Goal: Task Accomplishment & Management: Manage account settings

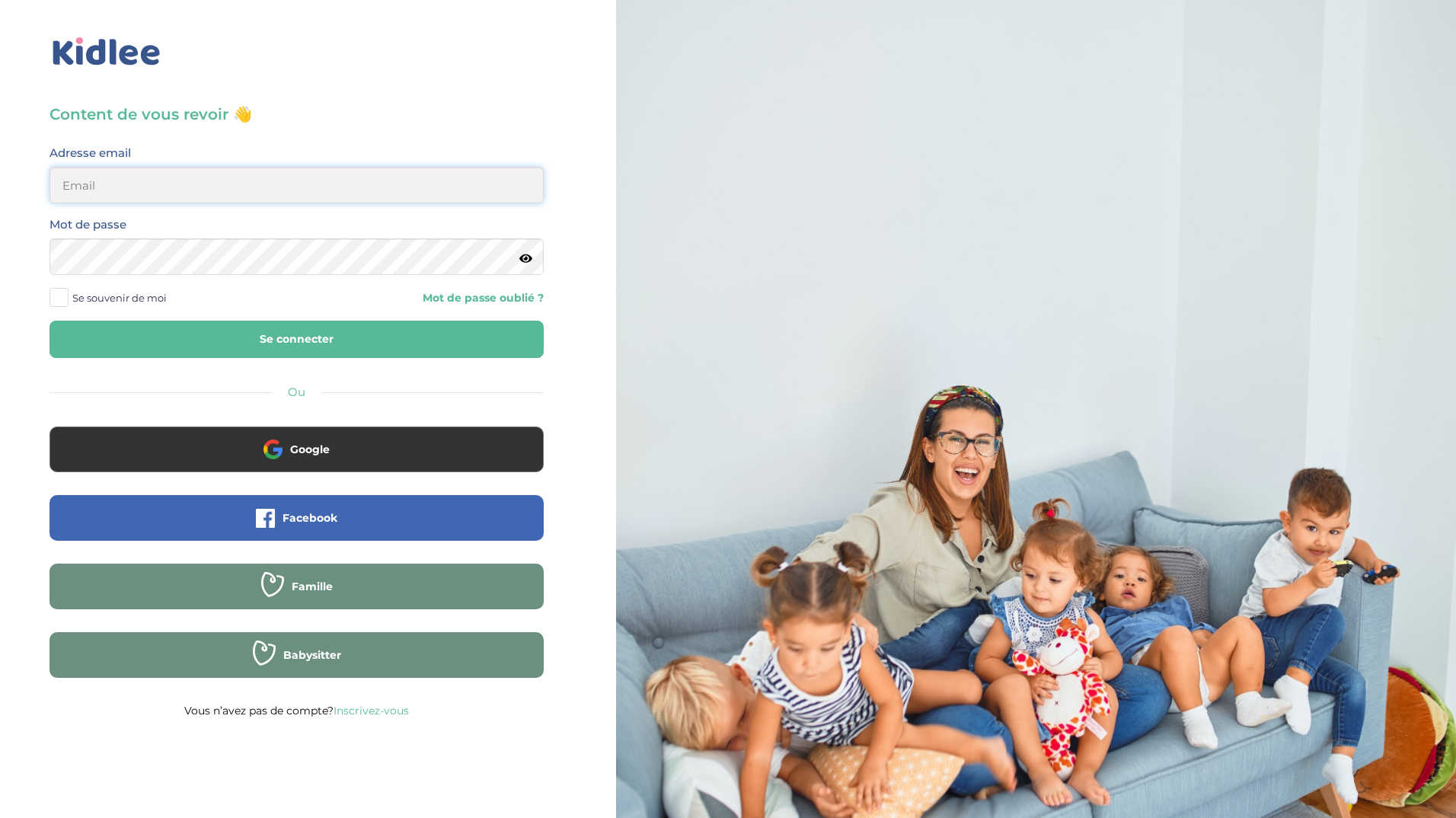
click at [161, 187] on input "email" at bounding box center [296, 185] width 494 height 37
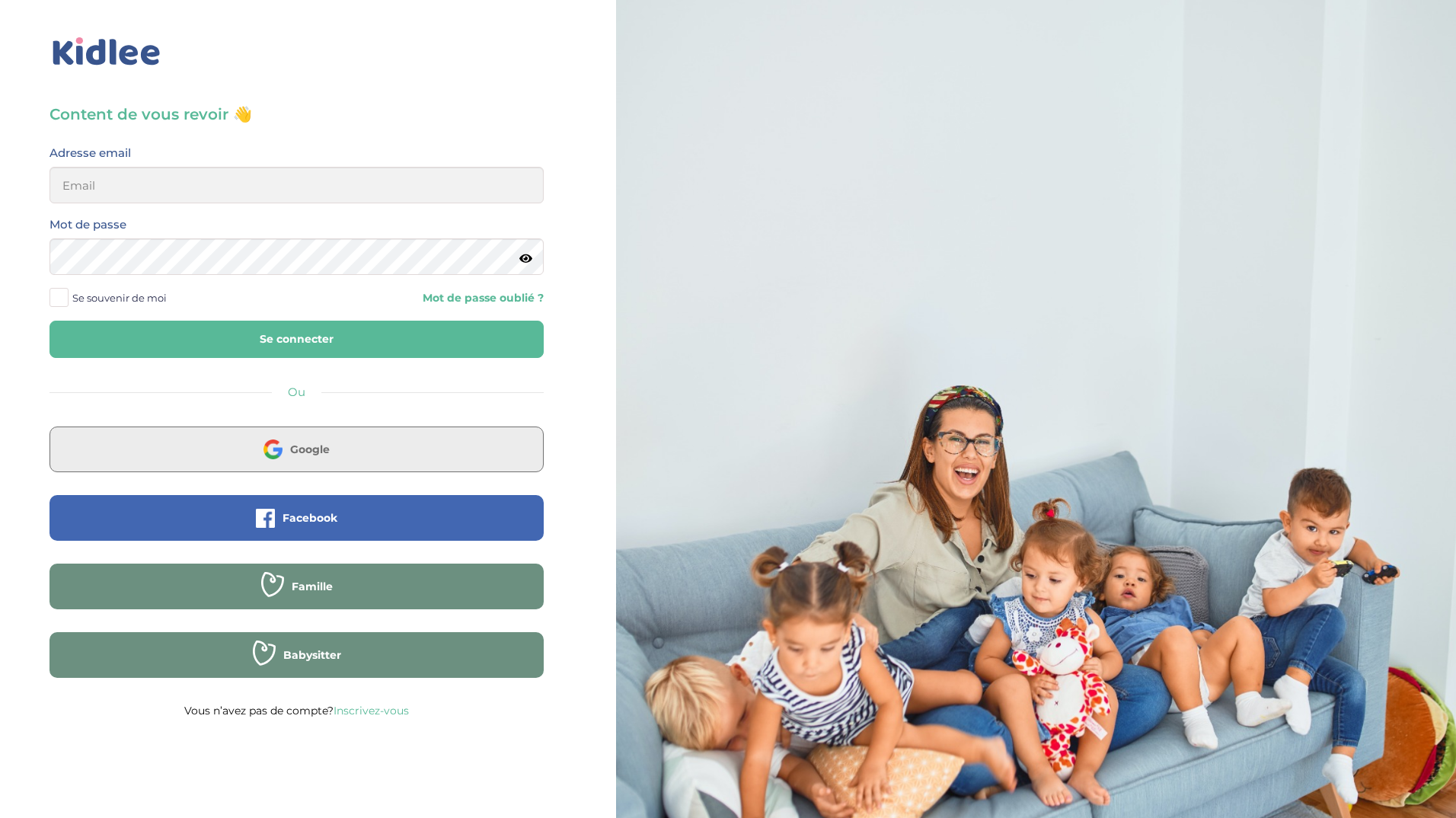
click at [292, 462] on button "Google" at bounding box center [296, 449] width 494 height 45
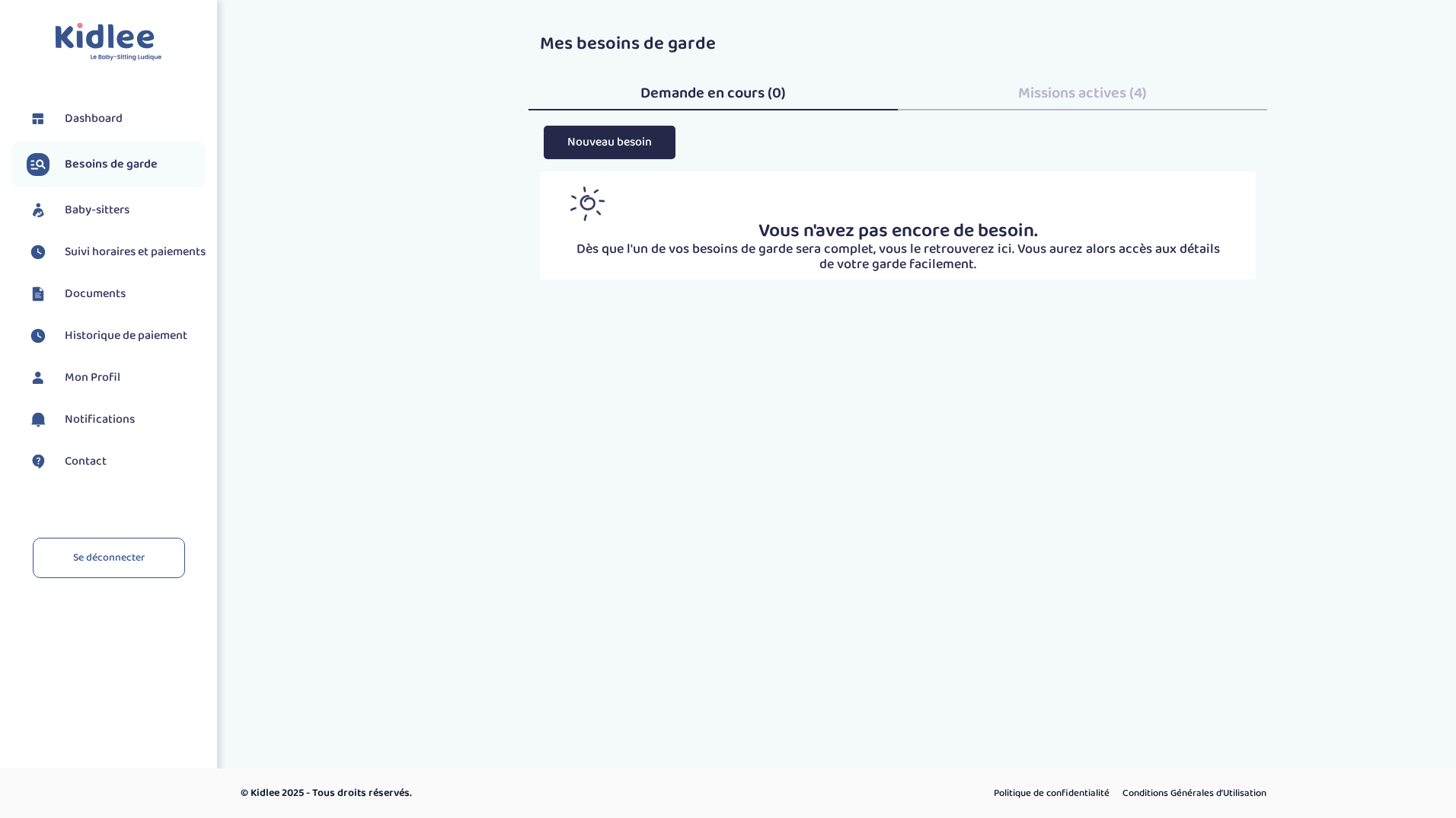
click at [97, 255] on span "Suivi horaires et paiements" at bounding box center [135, 252] width 141 height 18
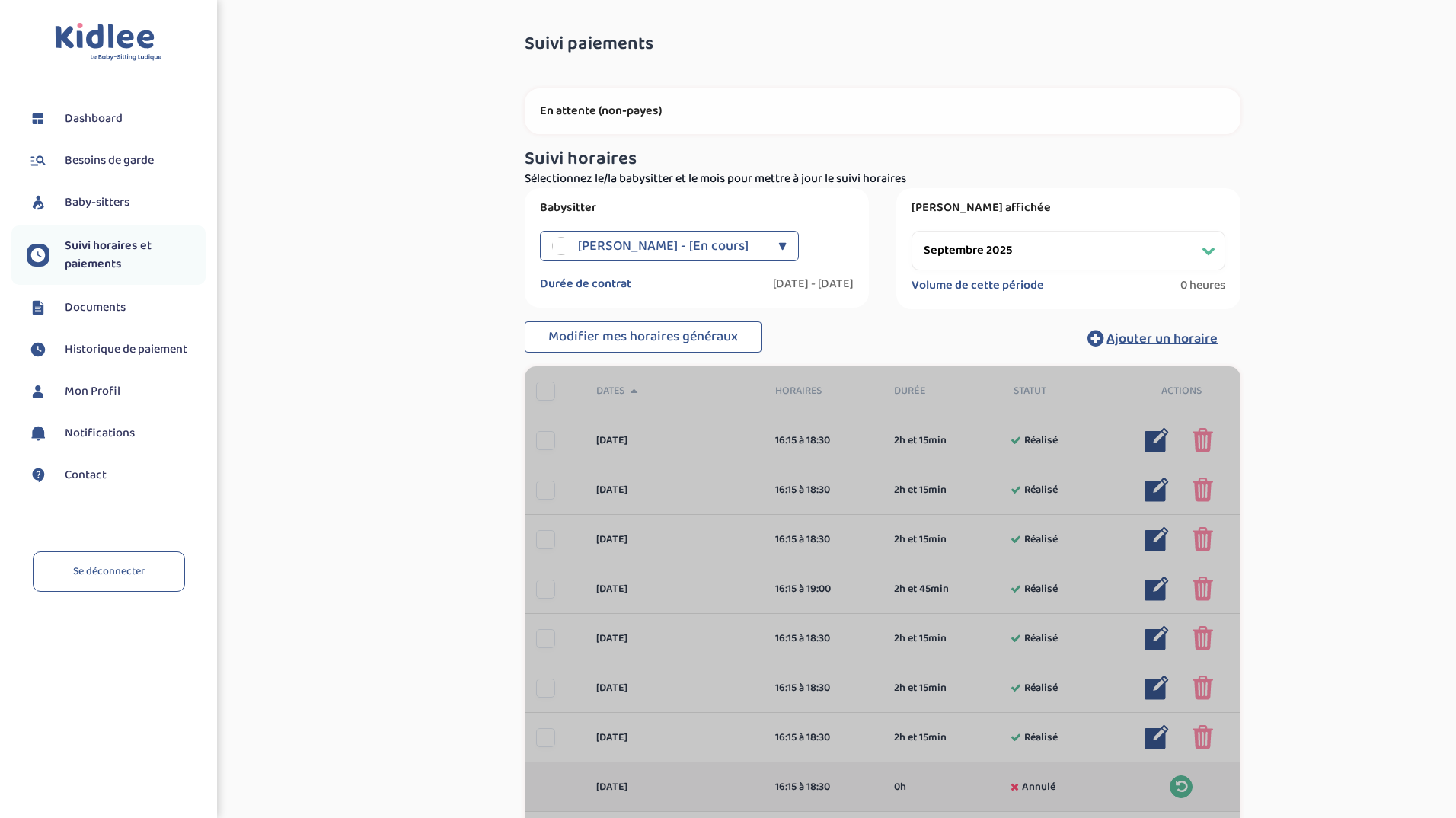
select select "septembre 2025"
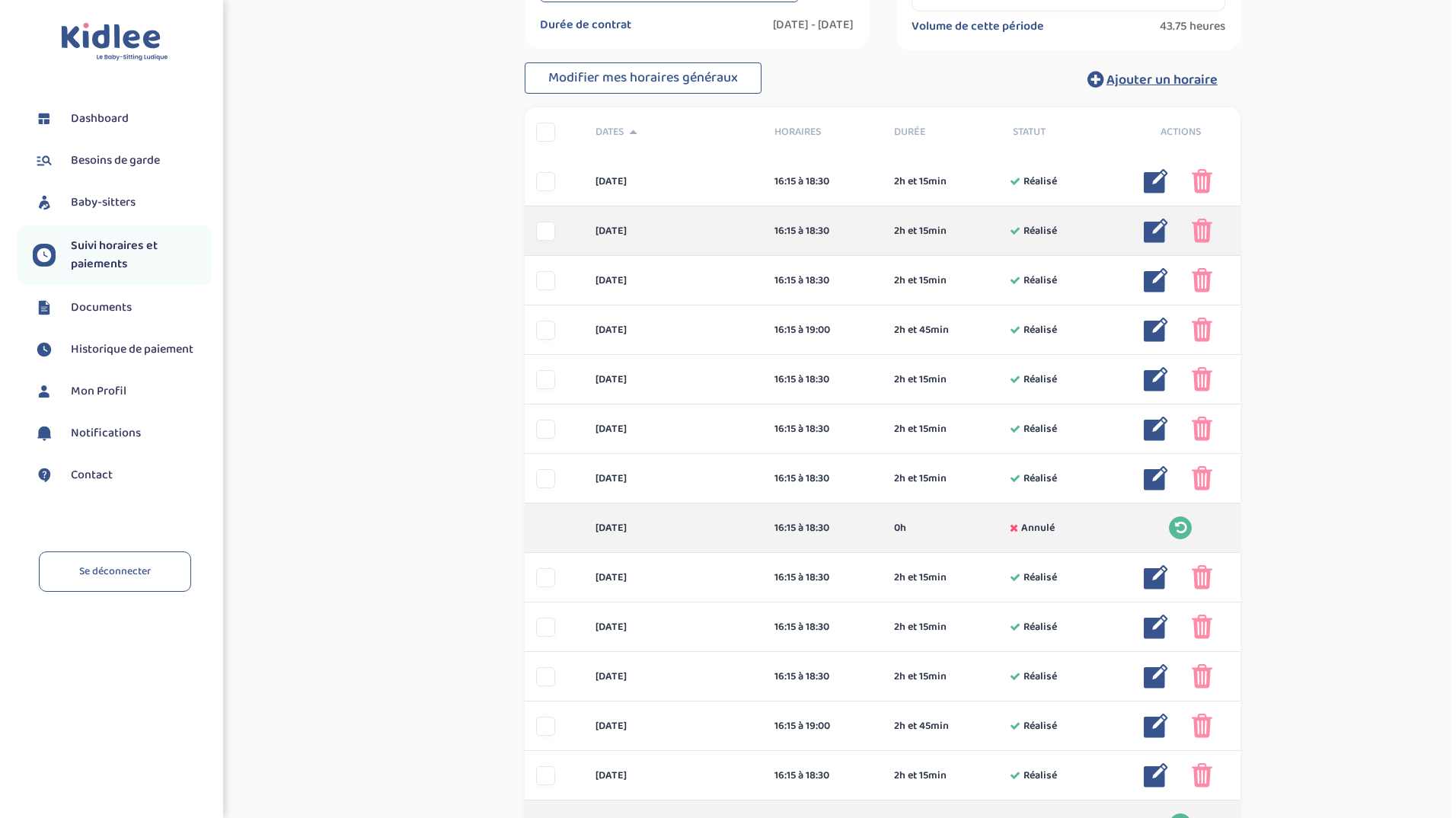
scroll to position [729, 0]
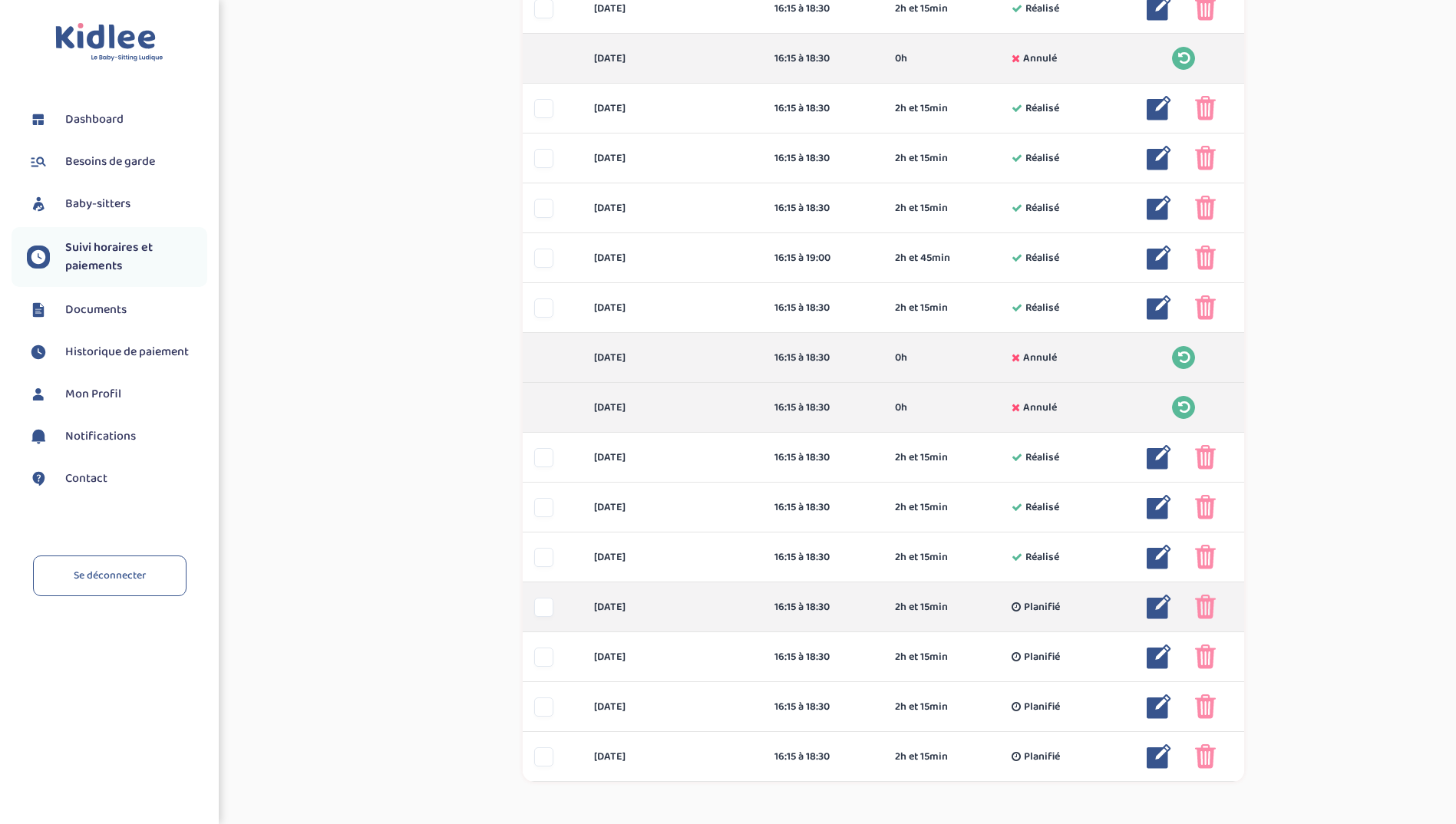
click at [1151, 609] on img at bounding box center [1159, 607] width 25 height 25
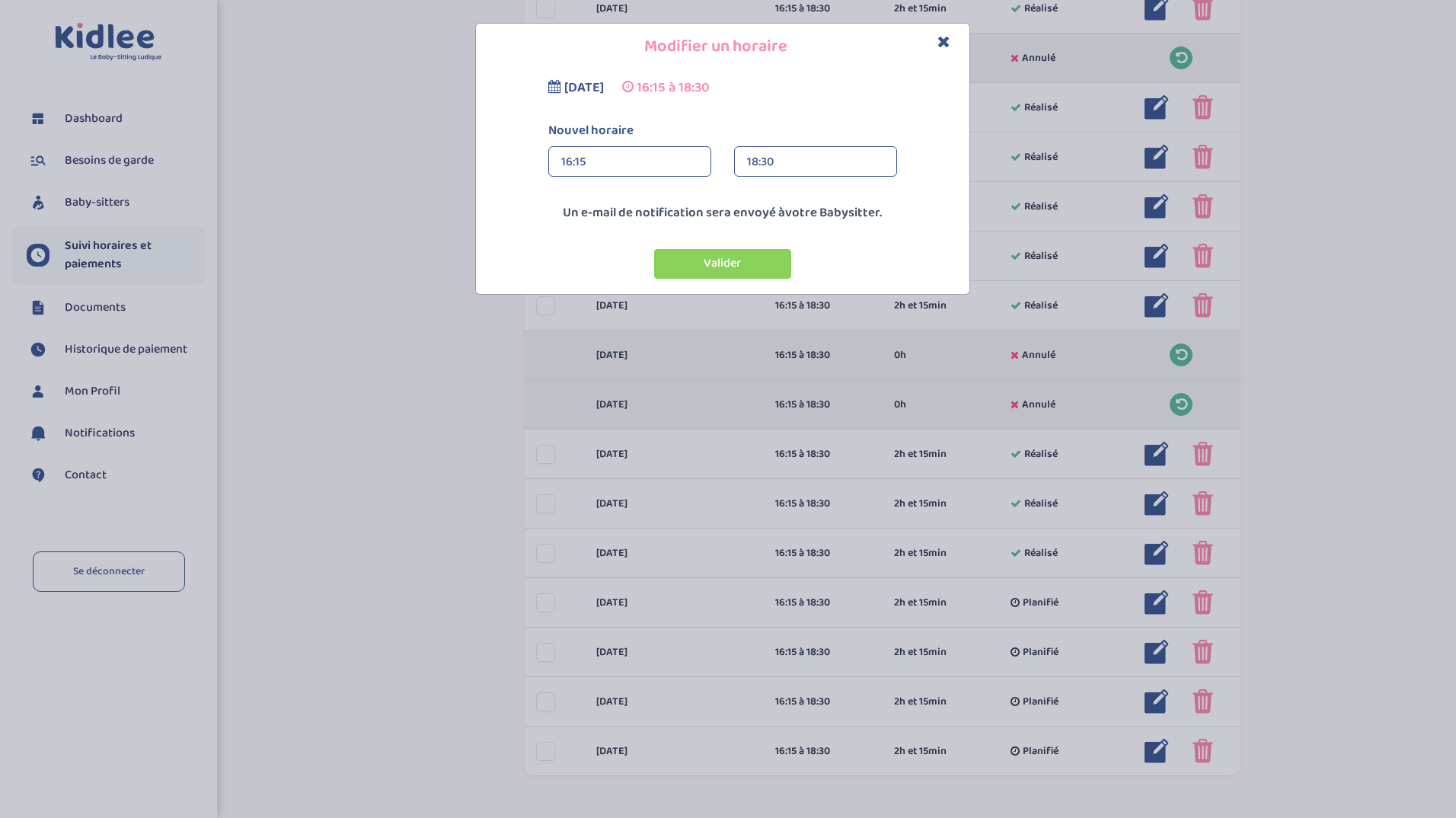
click at [778, 162] on div "18:30" at bounding box center [815, 162] width 137 height 30
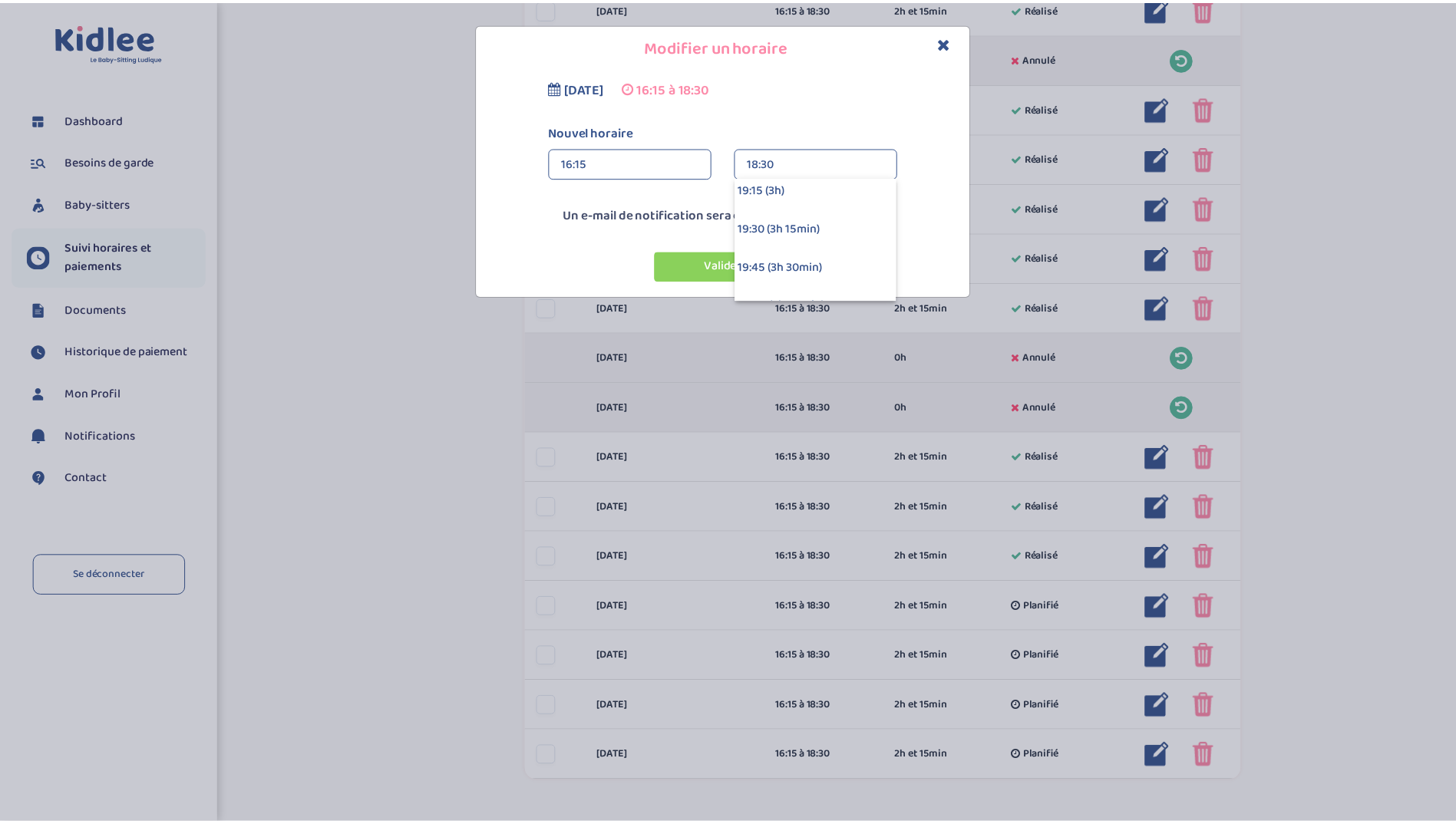
scroll to position [430, 0]
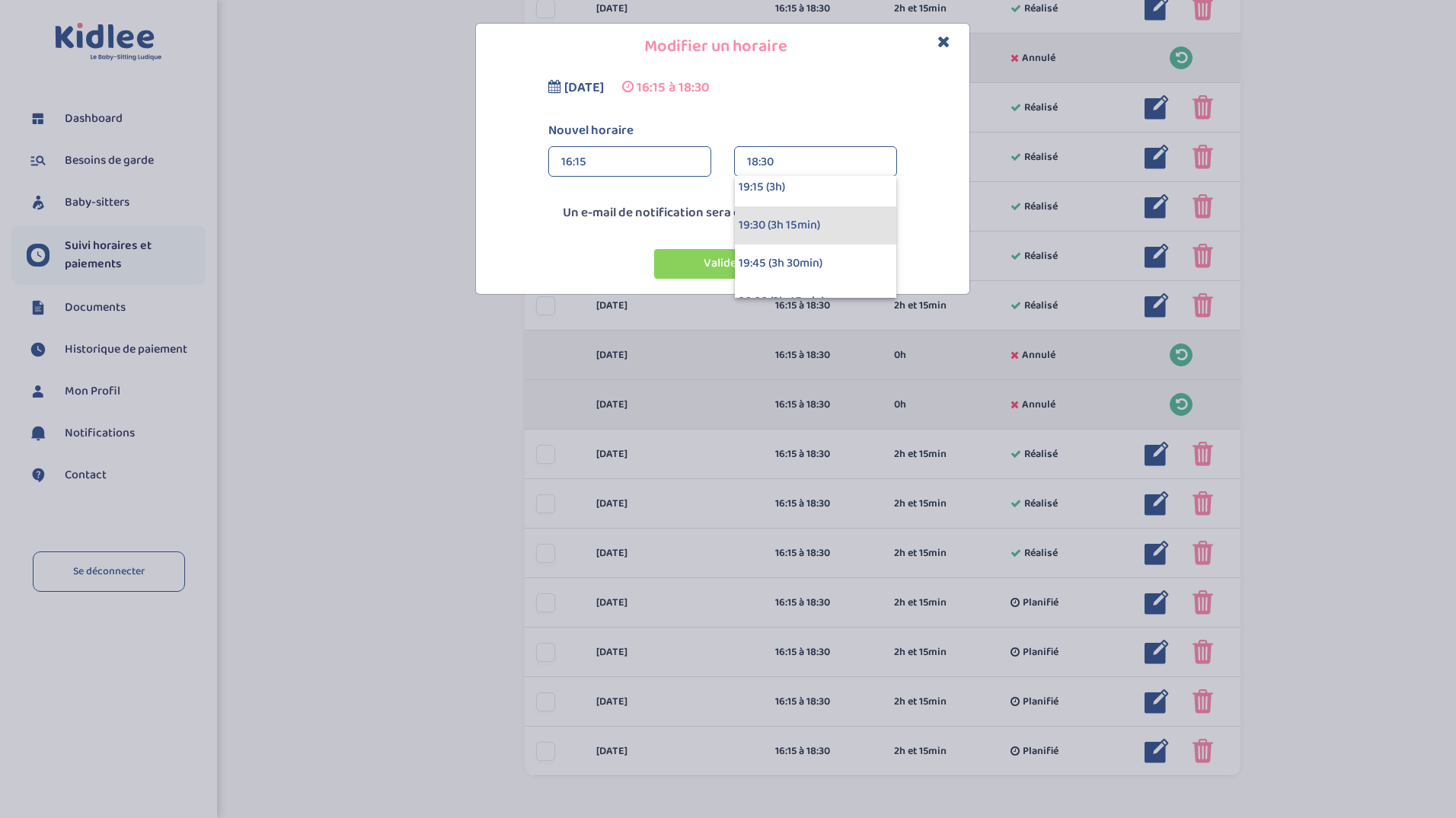
click at [804, 231] on div "19:30 (3h 15min)" at bounding box center [815, 226] width 162 height 38
click at [693, 267] on button "Valider" at bounding box center [723, 263] width 137 height 29
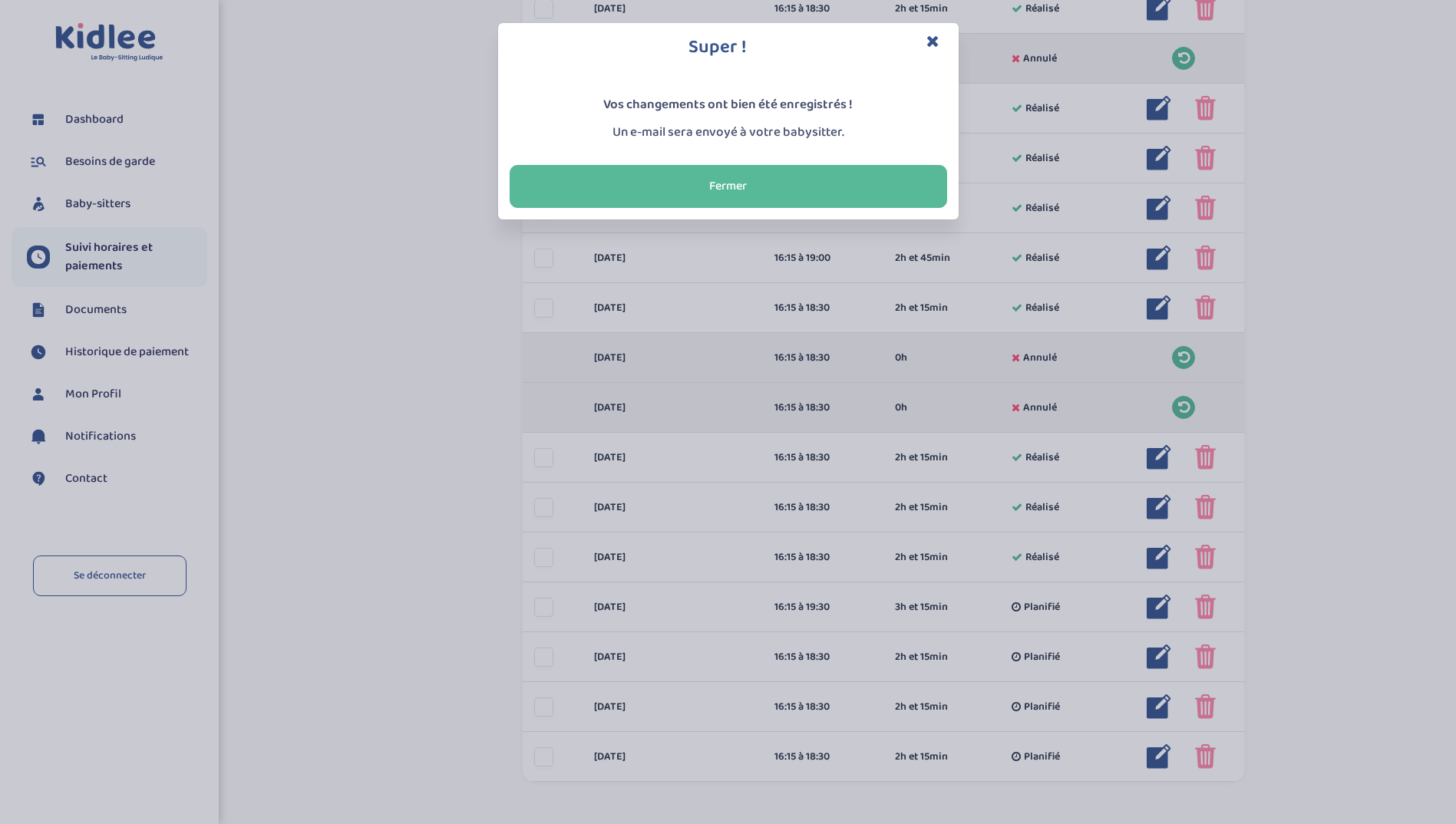
drag, startPoint x: 698, startPoint y: 269, endPoint x: 834, endPoint y: 115, distance: 205.5
click at [834, 115] on div "Super ! Vos changements ont bien été enregistrés ! Un e-mail sera envoyé à votr…" at bounding box center [728, 412] width 1456 height 824
